Goal: Task Accomplishment & Management: Manage account settings

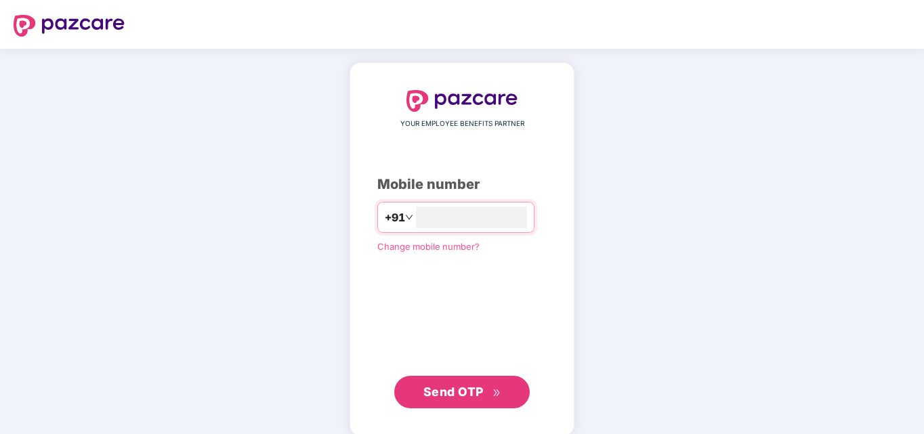
type input "****"
type input "**********"
click at [447, 383] on span "Send OTP" at bounding box center [462, 392] width 78 height 19
click at [438, 392] on span "Send OTP" at bounding box center [453, 390] width 60 height 14
